Goal: Communication & Community: Participate in discussion

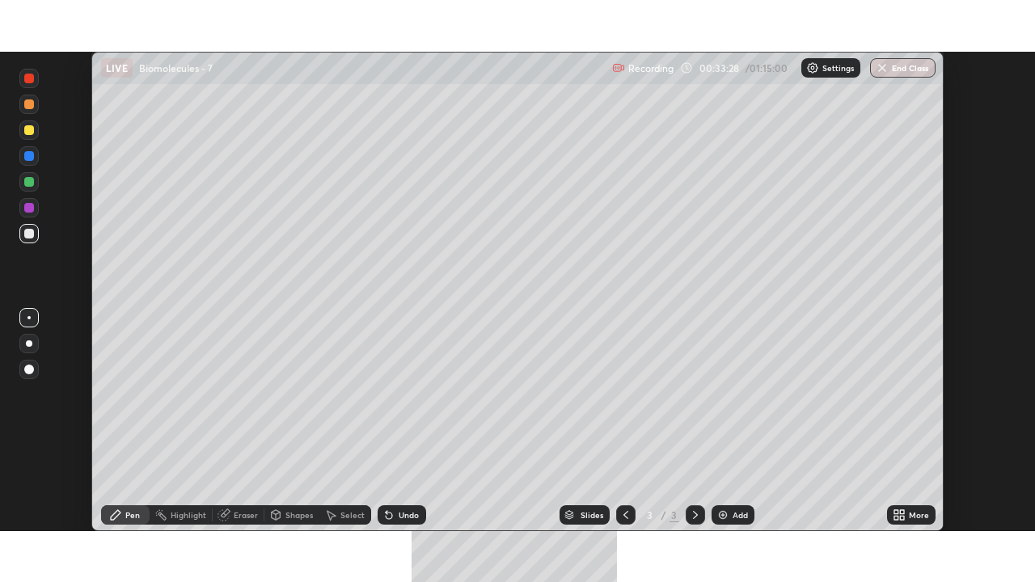
scroll to position [480, 1035]
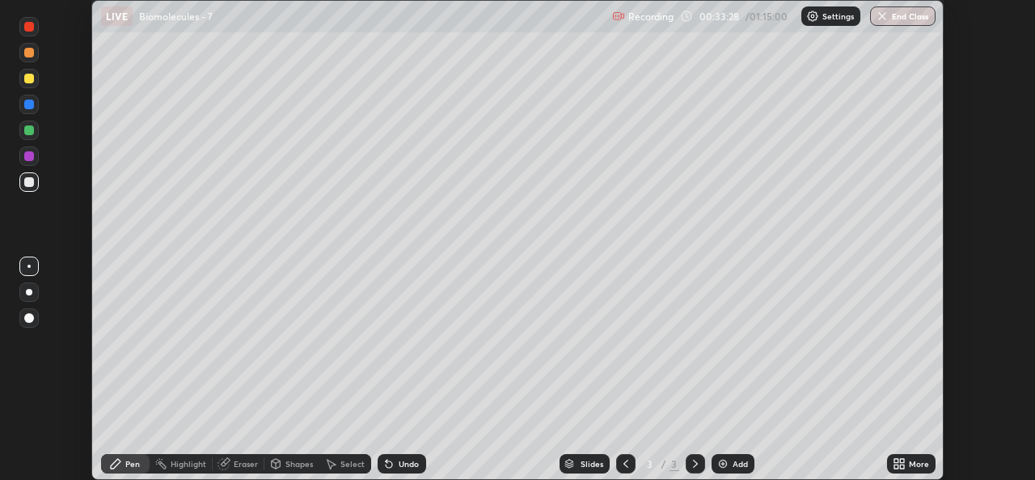
click at [904, 468] on icon at bounding box center [902, 466] width 4 height 4
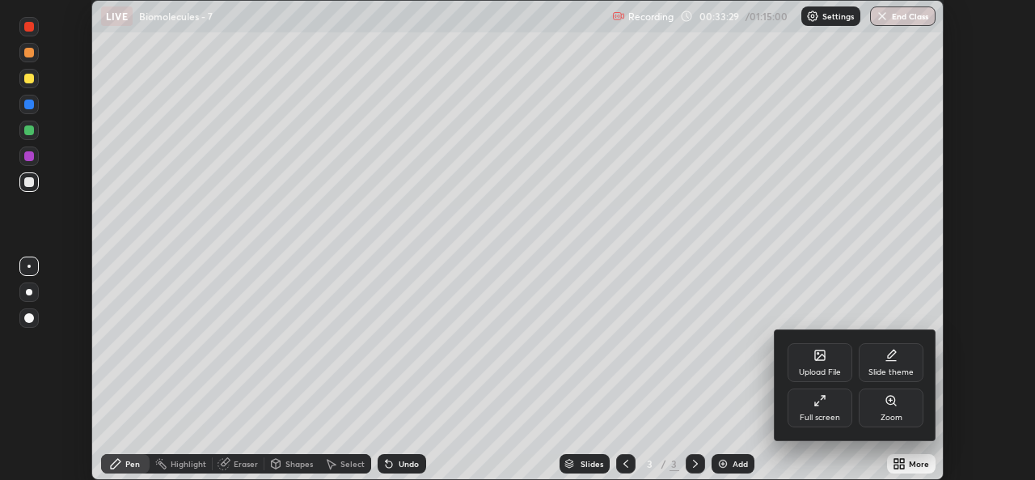
click at [818, 416] on div "Full screen" at bounding box center [820, 417] width 40 height 8
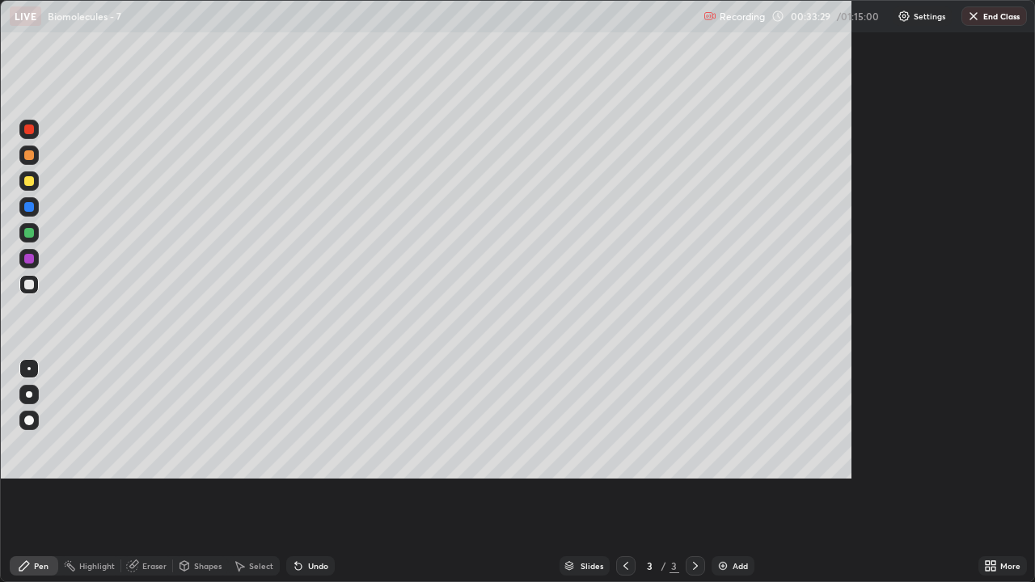
scroll to position [582, 1035]
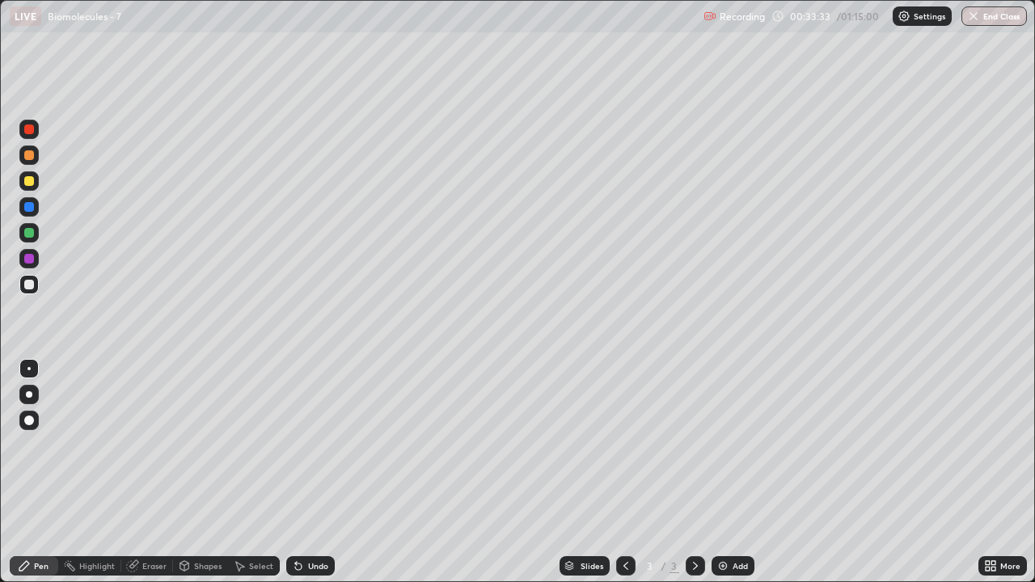
click at [29, 395] on div at bounding box center [29, 395] width 6 height 6
click at [624, 479] on icon at bounding box center [626, 566] width 13 height 13
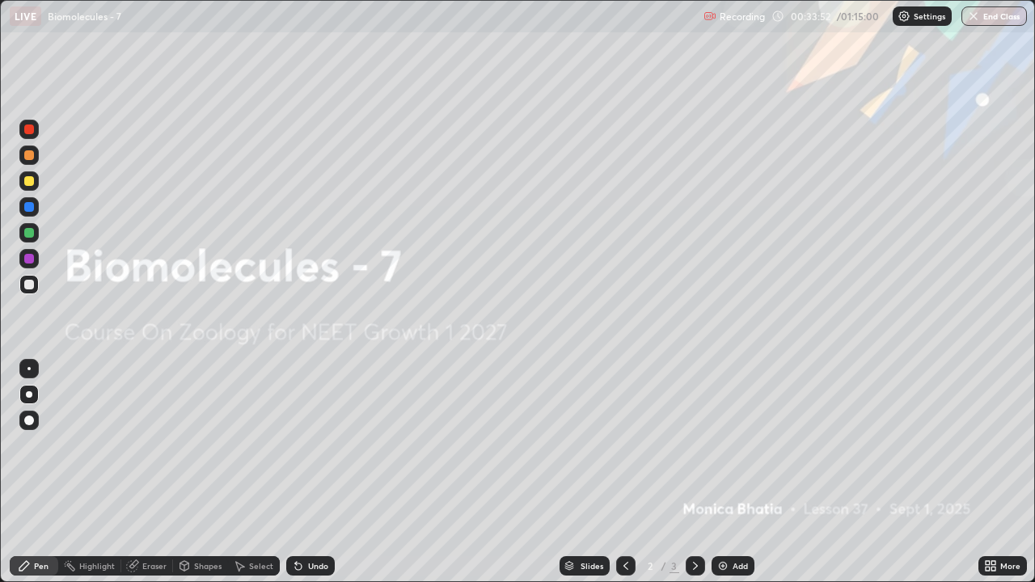
click at [739, 479] on div "Add" at bounding box center [740, 566] width 15 height 8
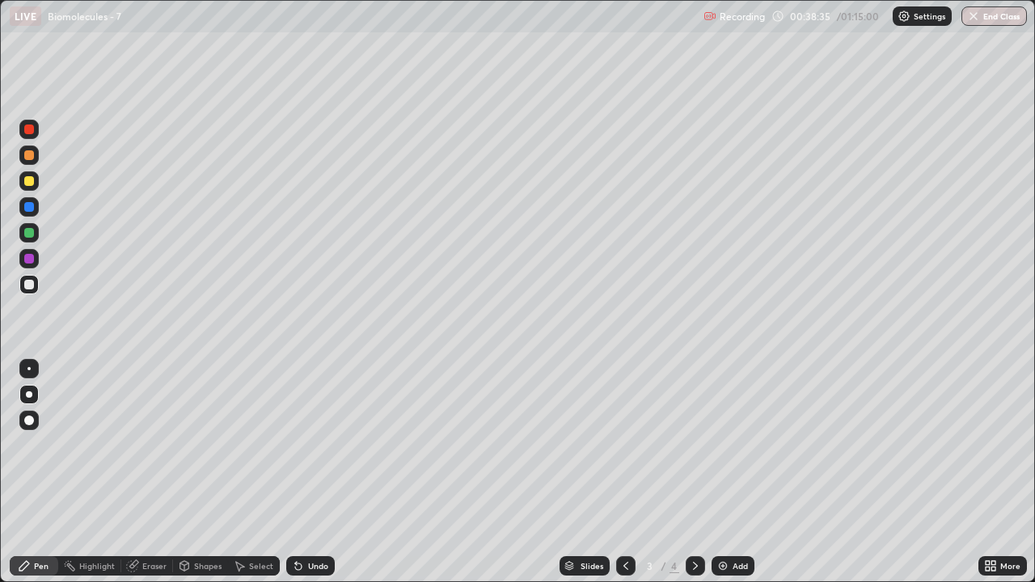
click at [23, 176] on div at bounding box center [28, 180] width 19 height 19
click at [28, 259] on div at bounding box center [29, 259] width 10 height 10
click at [726, 479] on img at bounding box center [723, 566] width 13 height 13
click at [36, 282] on div at bounding box center [28, 284] width 19 height 19
click at [26, 208] on div at bounding box center [29, 207] width 10 height 10
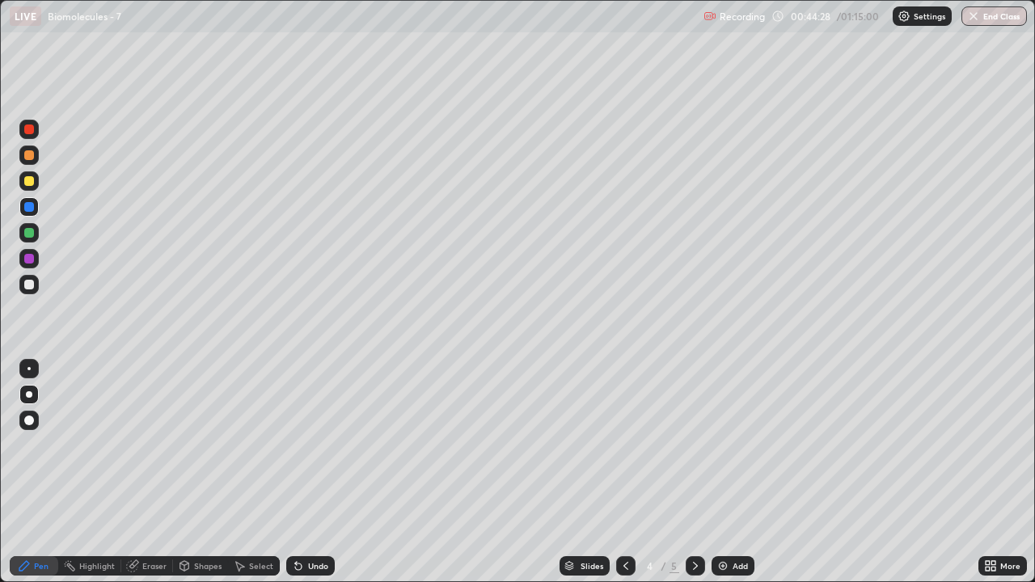
click at [35, 281] on div at bounding box center [28, 284] width 19 height 19
click at [740, 479] on div "Add" at bounding box center [740, 566] width 15 height 8
click at [738, 479] on div "Add" at bounding box center [740, 566] width 15 height 8
click at [739, 479] on div "Add" at bounding box center [740, 566] width 15 height 8
click at [32, 237] on div at bounding box center [28, 232] width 19 height 19
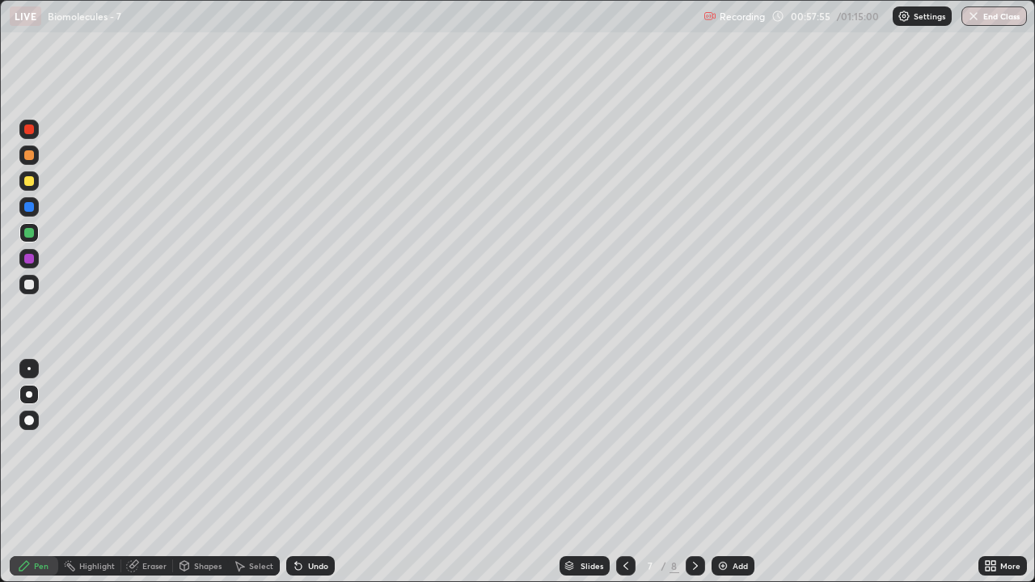
click at [28, 261] on div at bounding box center [29, 259] width 10 height 10
click at [31, 284] on div at bounding box center [29, 285] width 10 height 10
click at [26, 188] on div at bounding box center [28, 180] width 19 height 19
click at [29, 281] on div at bounding box center [29, 285] width 10 height 10
click at [28, 181] on div at bounding box center [29, 181] width 10 height 10
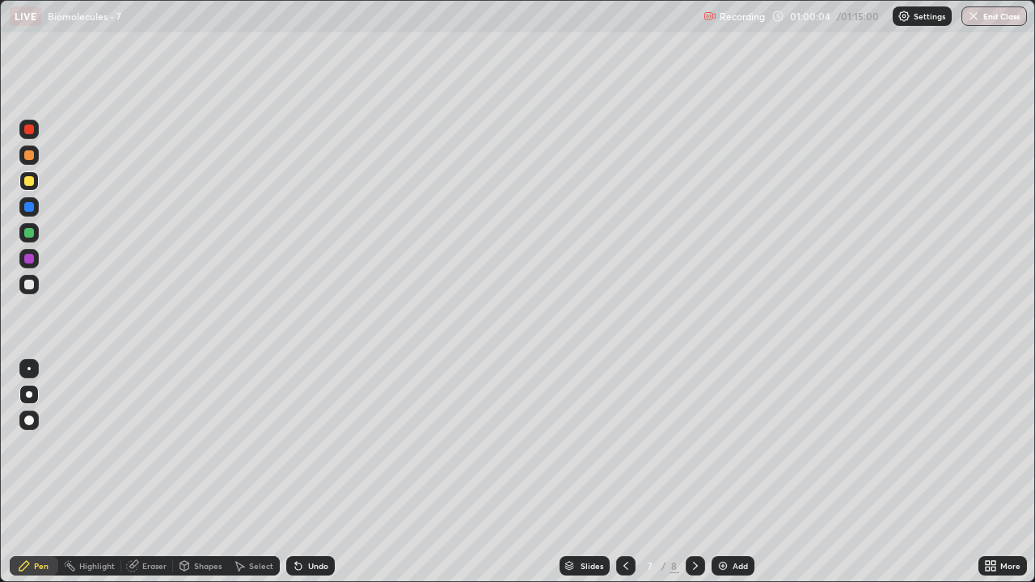
click at [32, 234] on div at bounding box center [29, 233] width 10 height 10
click at [30, 207] on div at bounding box center [29, 207] width 10 height 10
click at [35, 158] on div at bounding box center [28, 155] width 19 height 19
click at [738, 479] on div "Add" at bounding box center [733, 566] width 43 height 19
click at [25, 277] on div at bounding box center [28, 284] width 19 height 19
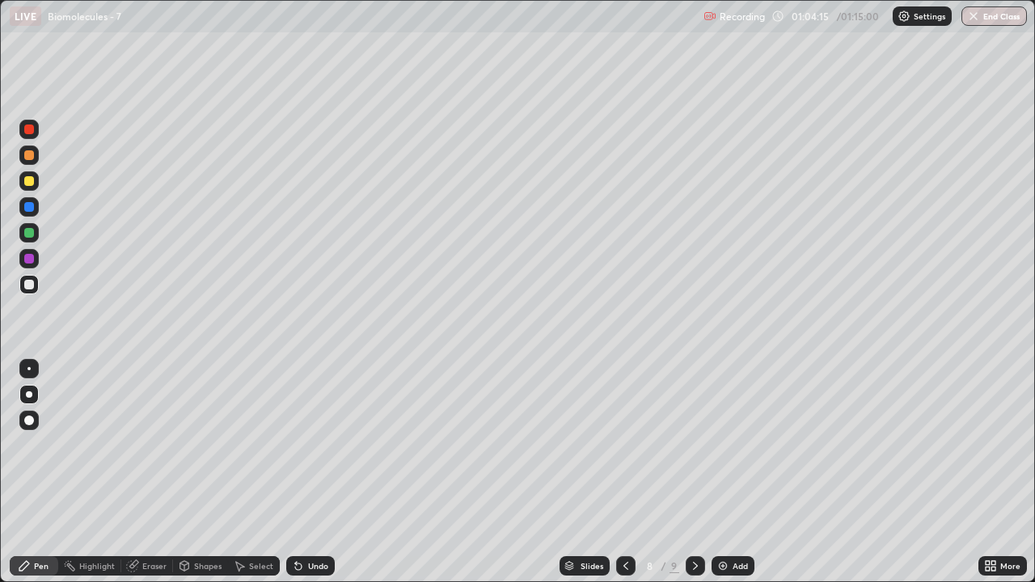
click at [24, 256] on div at bounding box center [29, 259] width 10 height 10
click at [980, 23] on button "End Class" at bounding box center [995, 15] width 66 height 19
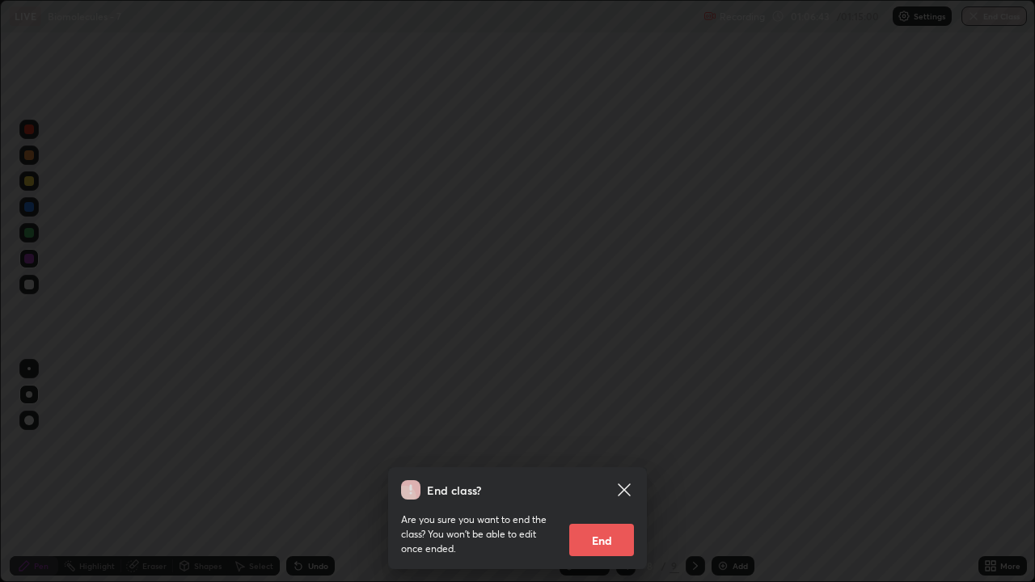
click at [595, 479] on button "End" at bounding box center [601, 540] width 65 height 32
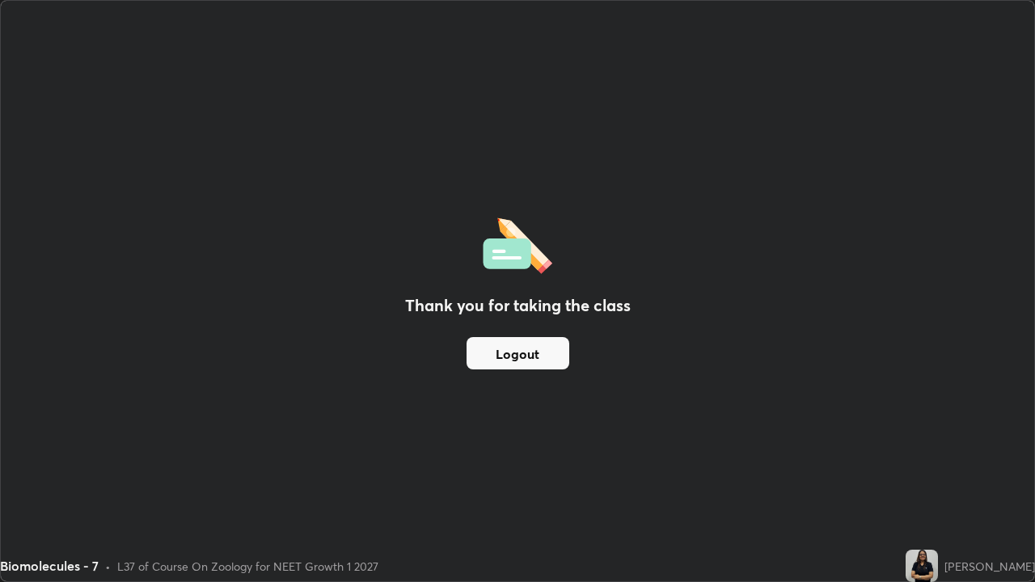
click at [545, 361] on button "Logout" at bounding box center [518, 353] width 103 height 32
